Goal: Transaction & Acquisition: Purchase product/service

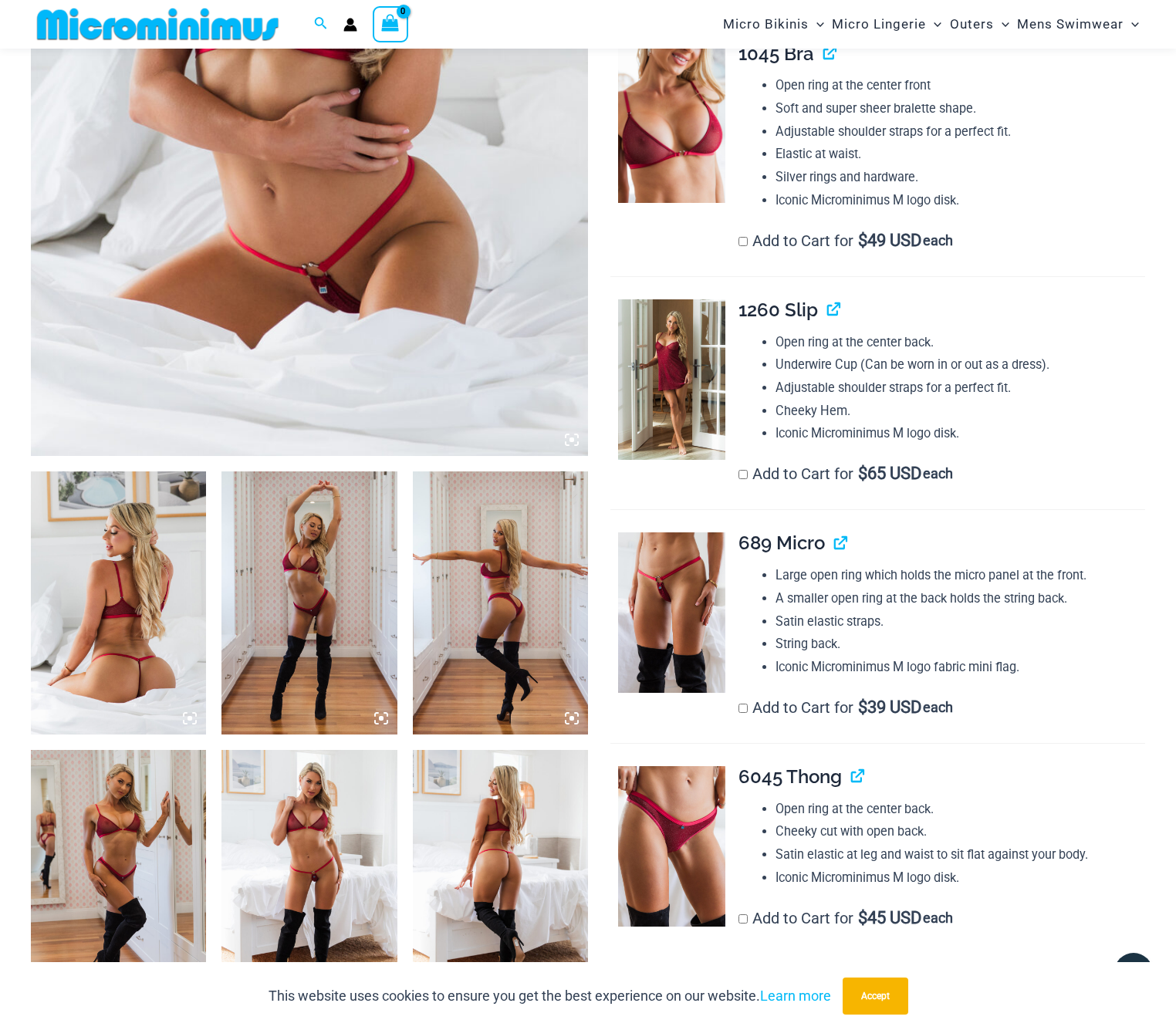
scroll to position [610, 0]
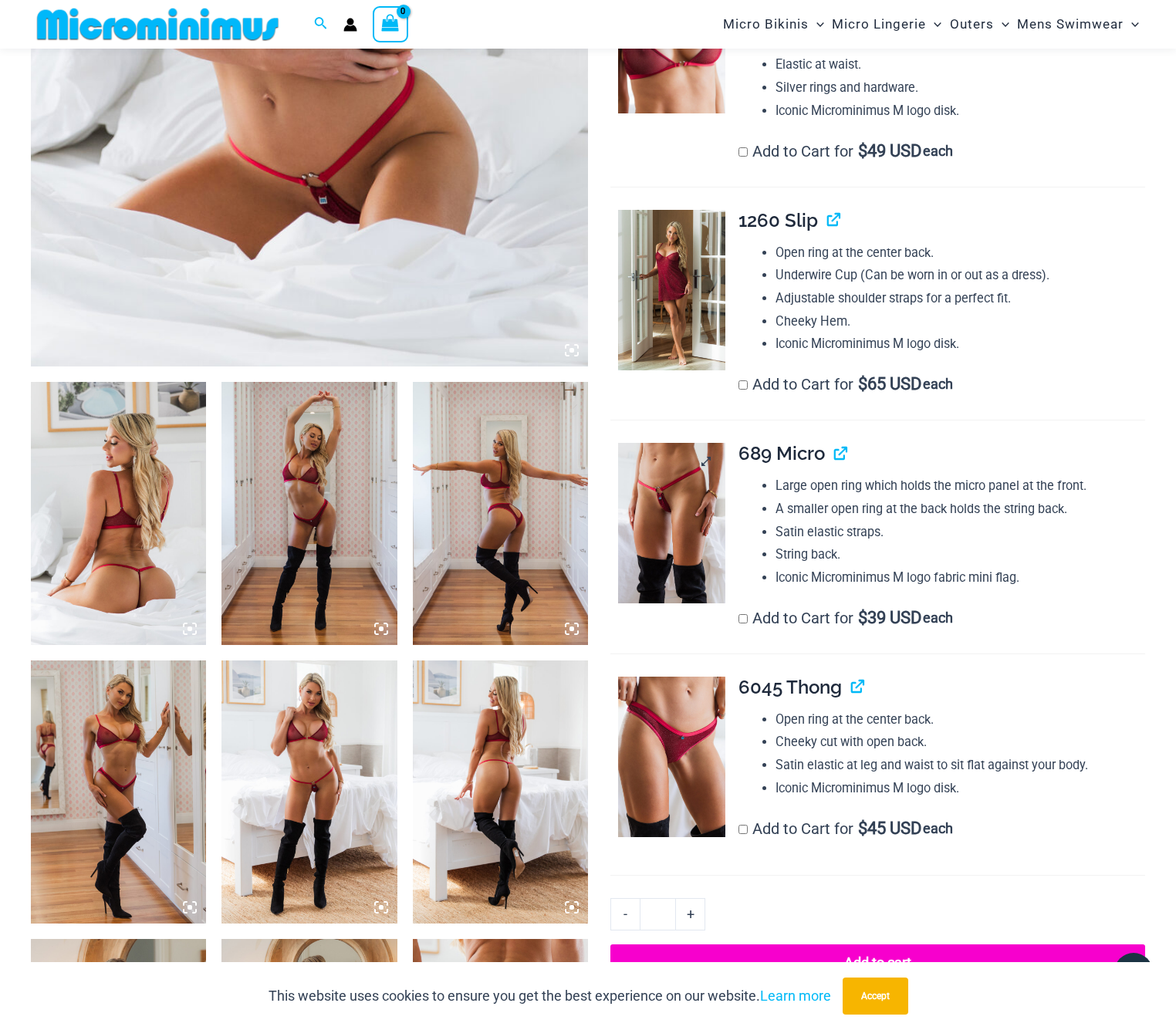
click at [659, 495] on img at bounding box center [672, 523] width 108 height 160
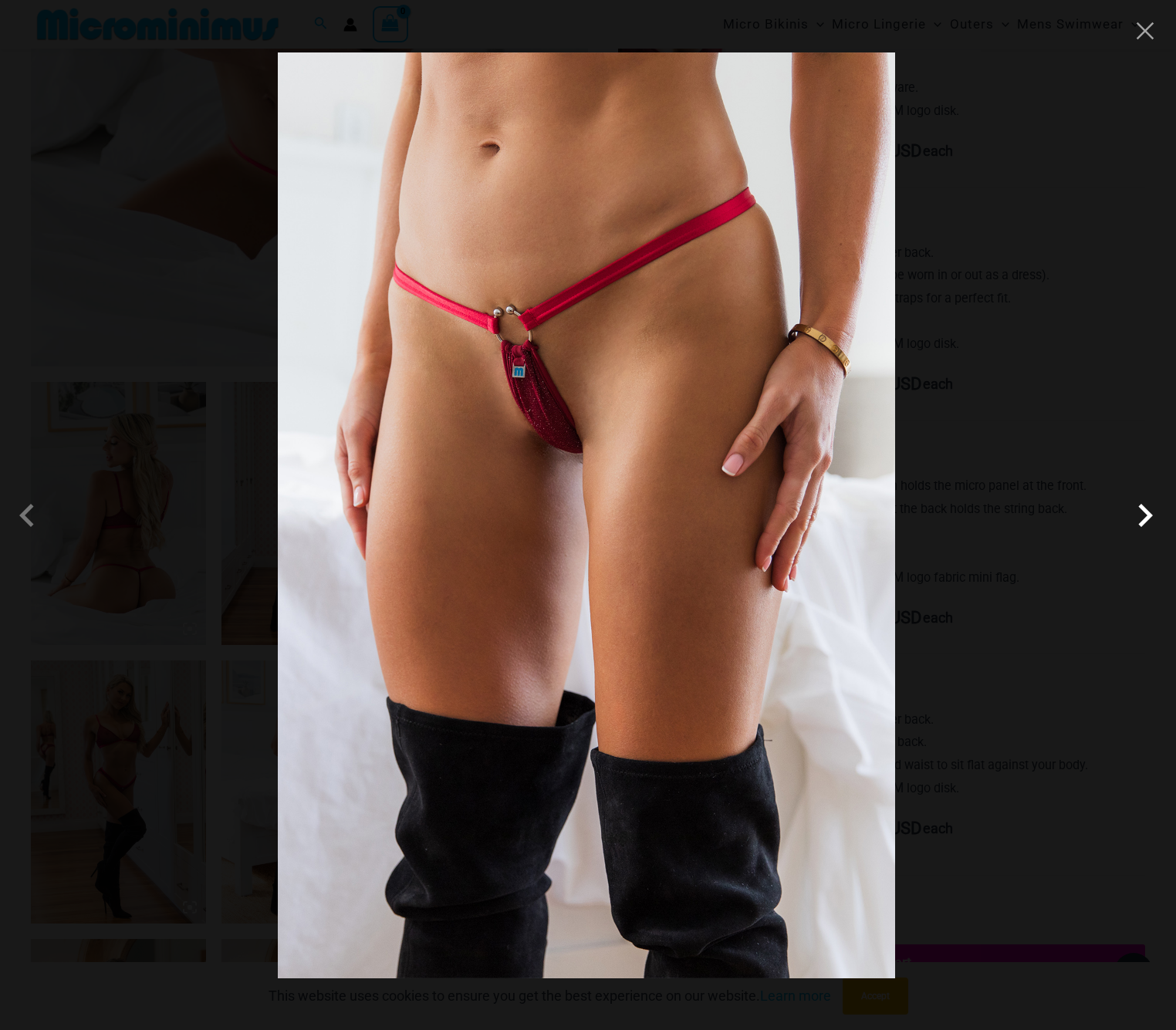
click at [1140, 520] on span at bounding box center [1145, 515] width 46 height 46
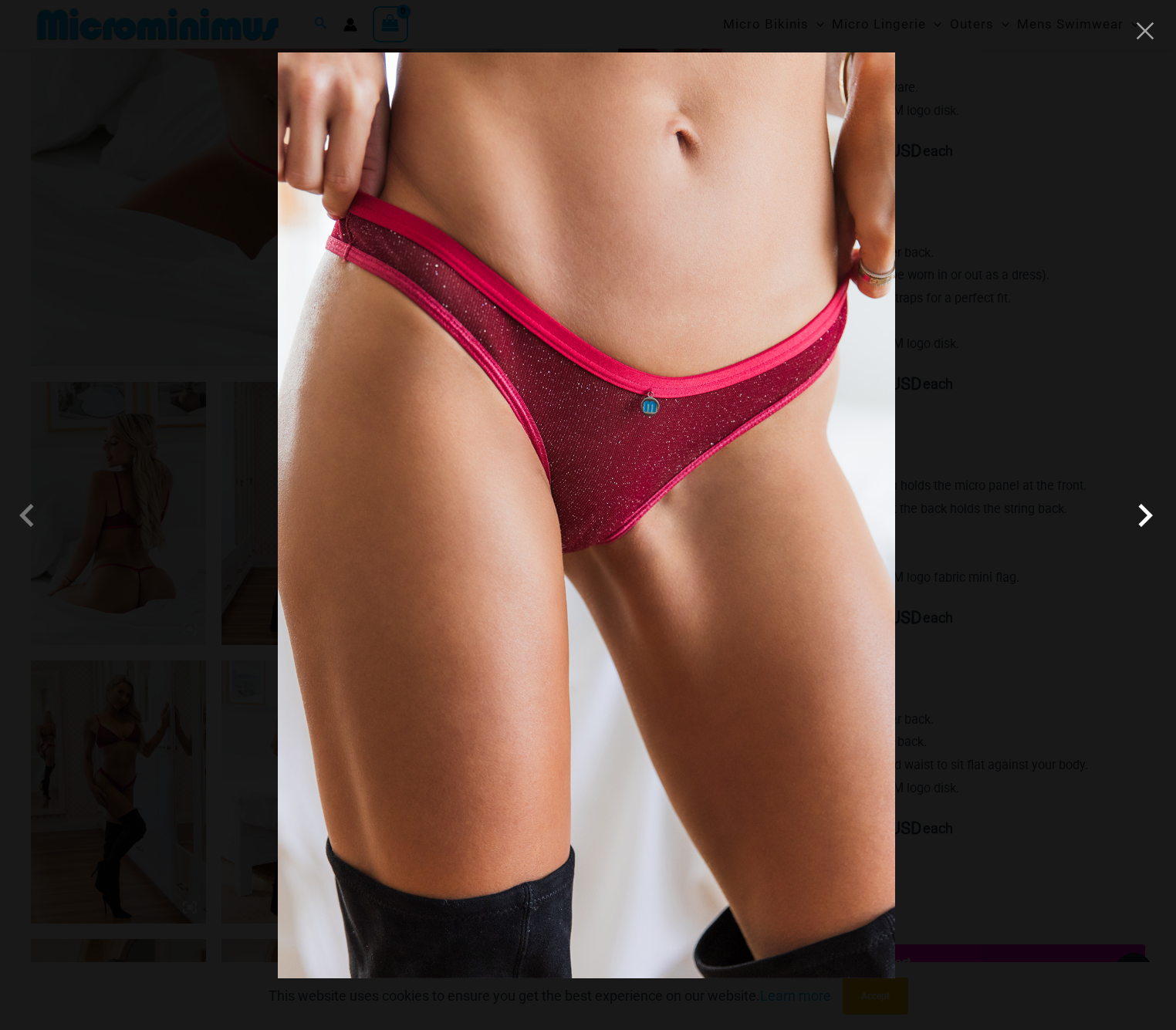
click at [1140, 520] on span at bounding box center [1145, 515] width 46 height 46
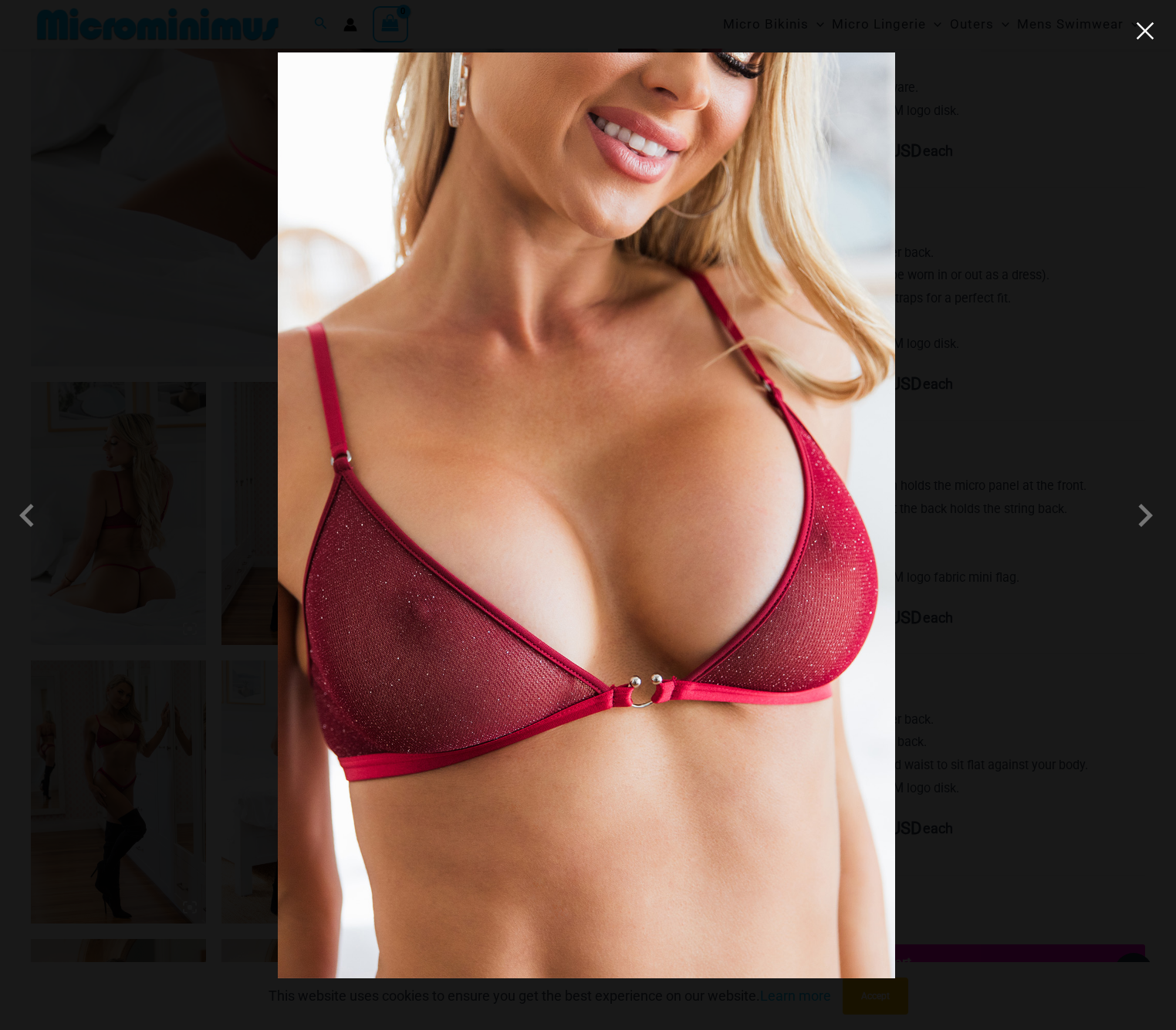
click at [1147, 37] on button "Close" at bounding box center [1145, 30] width 23 height 23
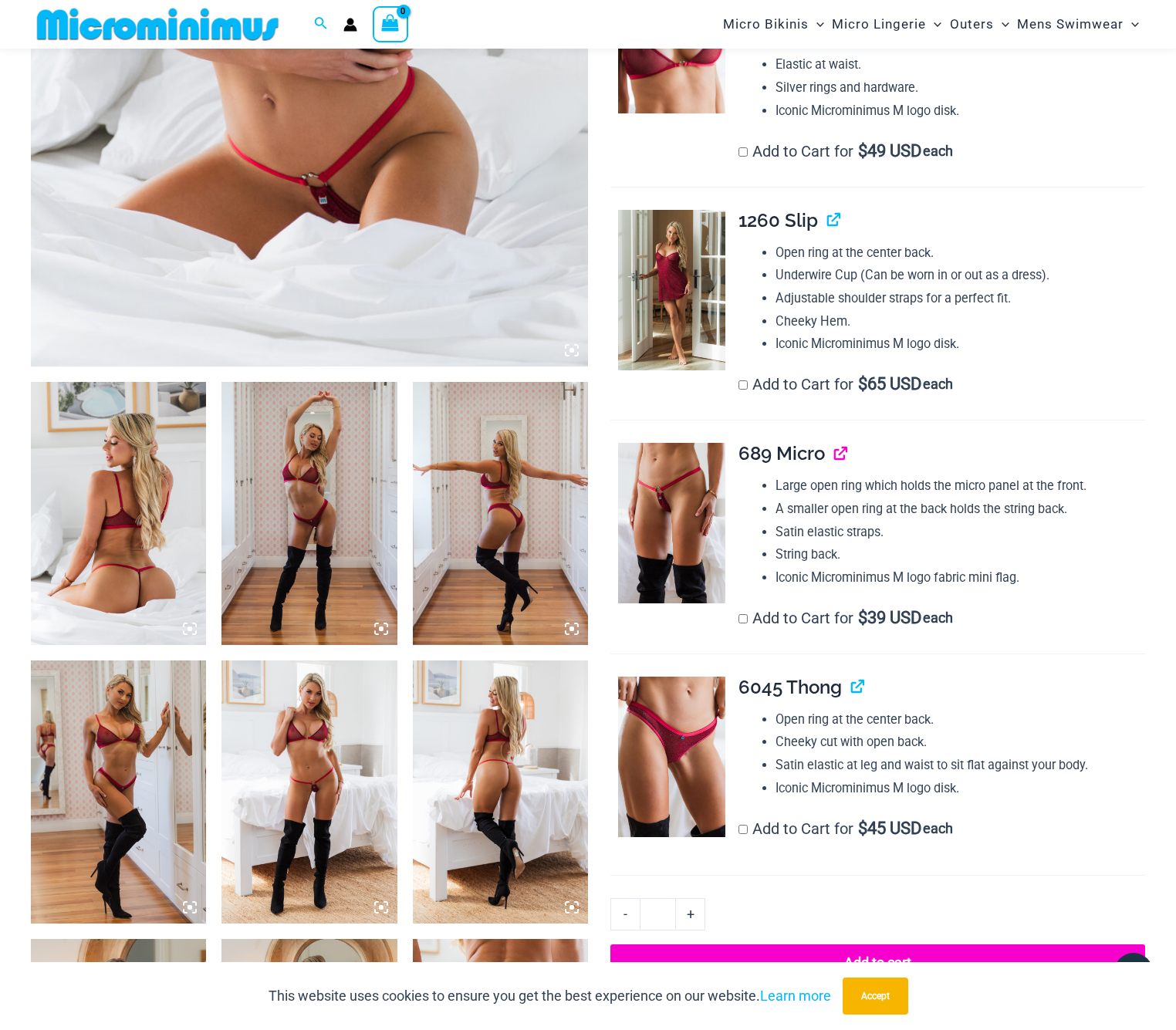
click at [834, 443] on link "View product" at bounding box center [834, 453] width 0 height 23
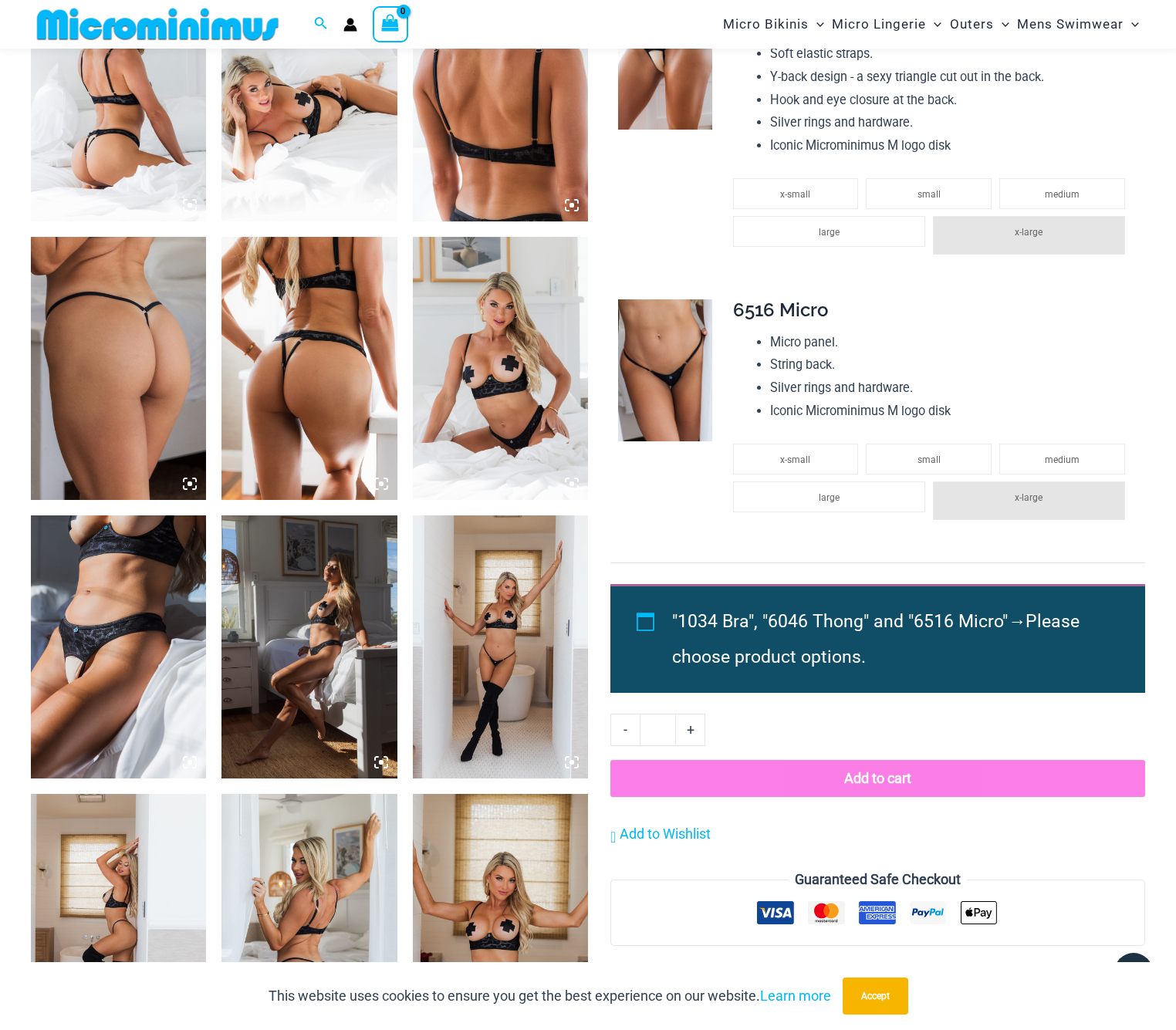
scroll to position [306, 0]
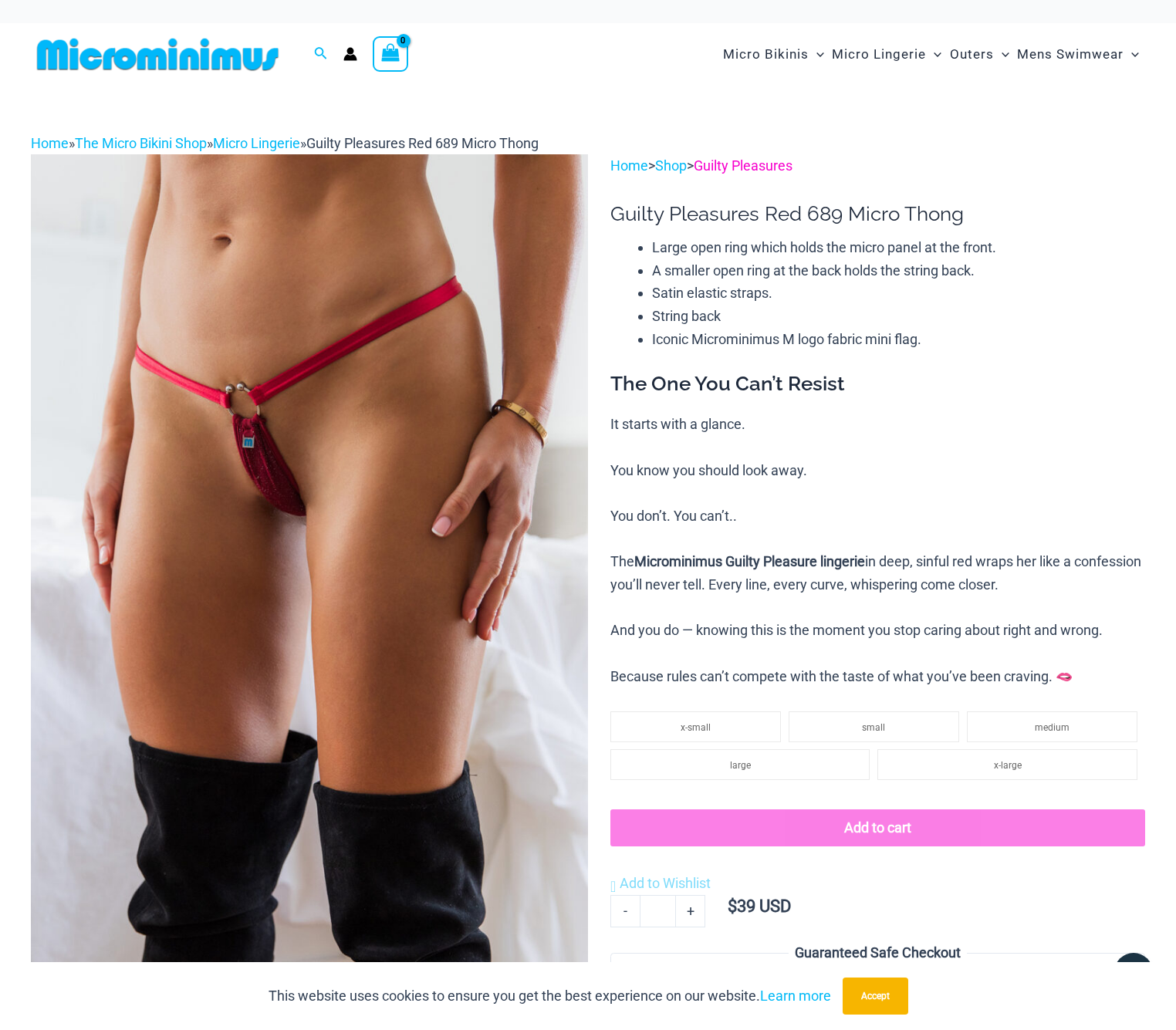
click at [754, 167] on link "Guilty Pleasures" at bounding box center [743, 166] width 98 height 16
